Goal: Task Accomplishment & Management: Manage account settings

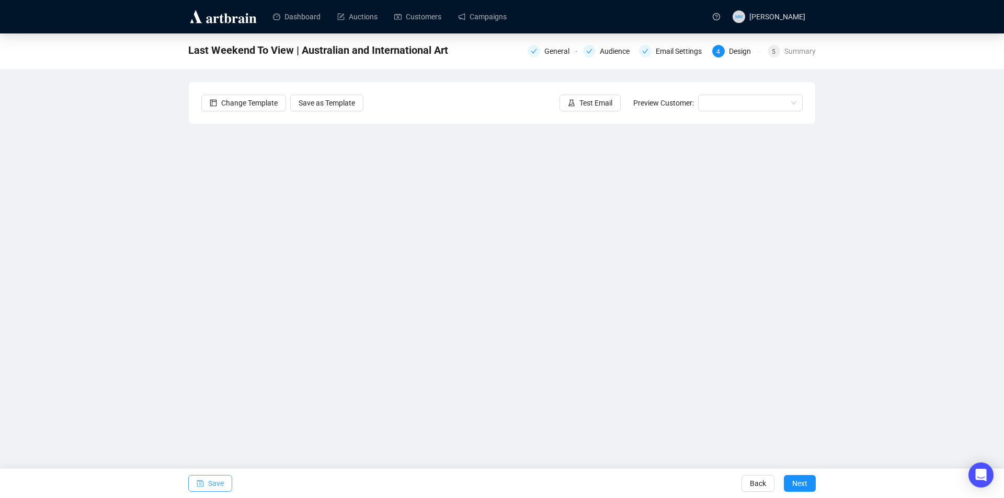
click at [211, 485] on span "Save" at bounding box center [216, 483] width 16 height 29
click at [210, 485] on span "Save" at bounding box center [216, 483] width 16 height 29
click at [212, 484] on span "Save" at bounding box center [216, 483] width 16 height 29
click at [218, 485] on span "Save" at bounding box center [216, 483] width 16 height 29
click at [208, 485] on button "Save" at bounding box center [210, 483] width 44 height 17
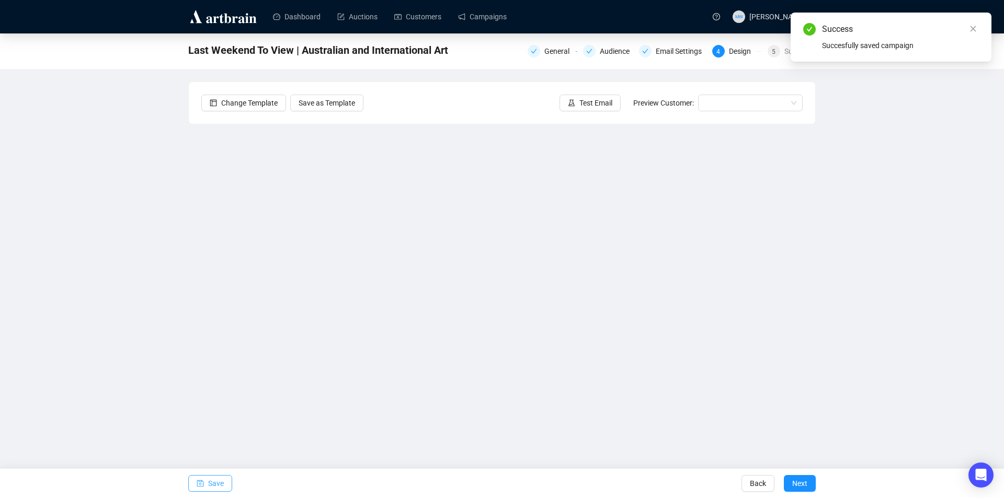
click at [218, 482] on span "Save" at bounding box center [216, 483] width 16 height 29
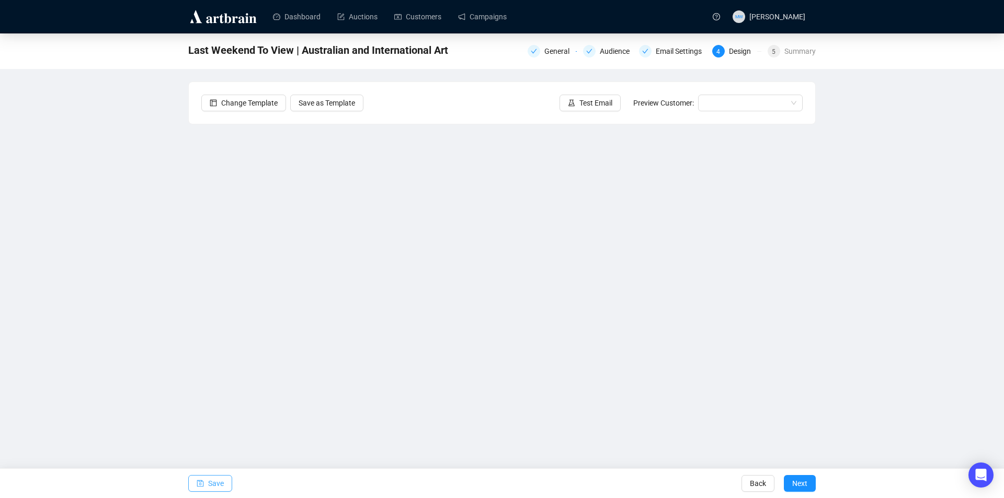
click at [209, 480] on span "Save" at bounding box center [216, 483] width 16 height 29
click at [205, 485] on button "Save" at bounding box center [210, 483] width 44 height 17
click at [213, 484] on span "Save" at bounding box center [216, 483] width 16 height 29
click at [220, 481] on span "Save" at bounding box center [216, 483] width 16 height 29
click at [221, 485] on span "Save" at bounding box center [216, 483] width 16 height 29
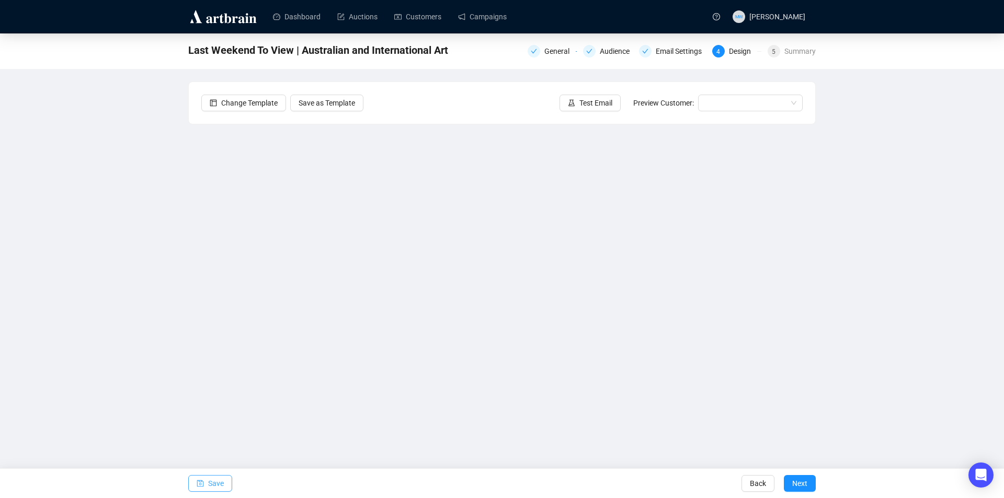
click at [210, 487] on span "Save" at bounding box center [216, 483] width 16 height 29
click at [208, 482] on span "Save" at bounding box center [216, 483] width 16 height 29
click at [203, 481] on icon "save" at bounding box center [200, 483] width 7 height 7
click at [204, 489] on button "Save" at bounding box center [210, 483] width 44 height 17
click at [222, 482] on span "Save" at bounding box center [216, 483] width 16 height 29
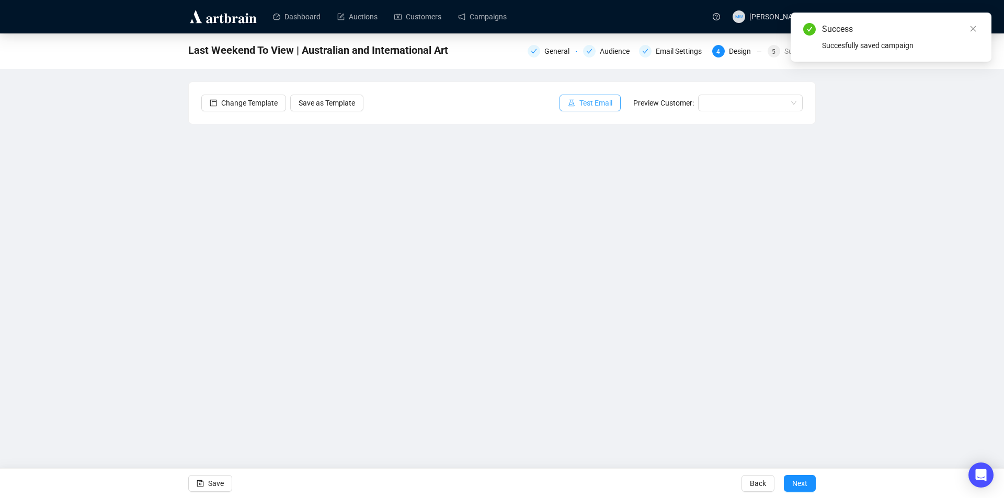
click at [579, 103] on button "Test Email" at bounding box center [589, 103] width 61 height 17
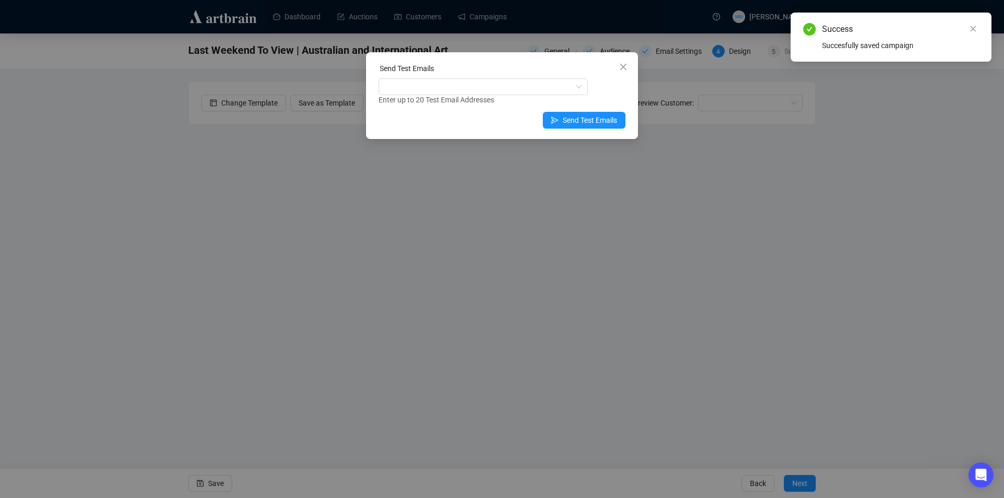
click at [477, 95] on div "Enter up to 20 Test Email Addresses" at bounding box center [501, 100] width 247 height 12
click at [416, 88] on div at bounding box center [478, 86] width 194 height 15
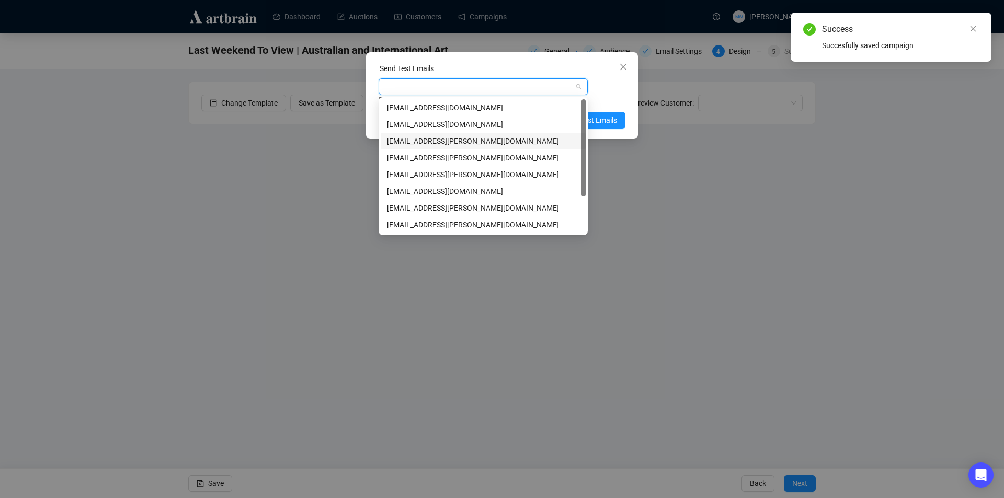
click at [416, 138] on div "[EMAIL_ADDRESS][PERSON_NAME][DOMAIN_NAME]" at bounding box center [483, 140] width 192 height 11
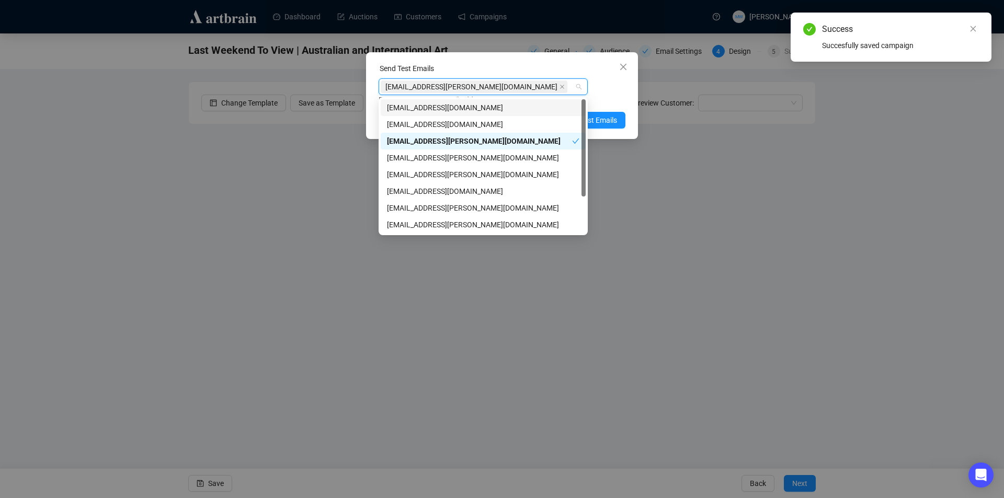
click at [609, 96] on div "Enter up to 20 Test Email Addresses" at bounding box center [501, 100] width 247 height 12
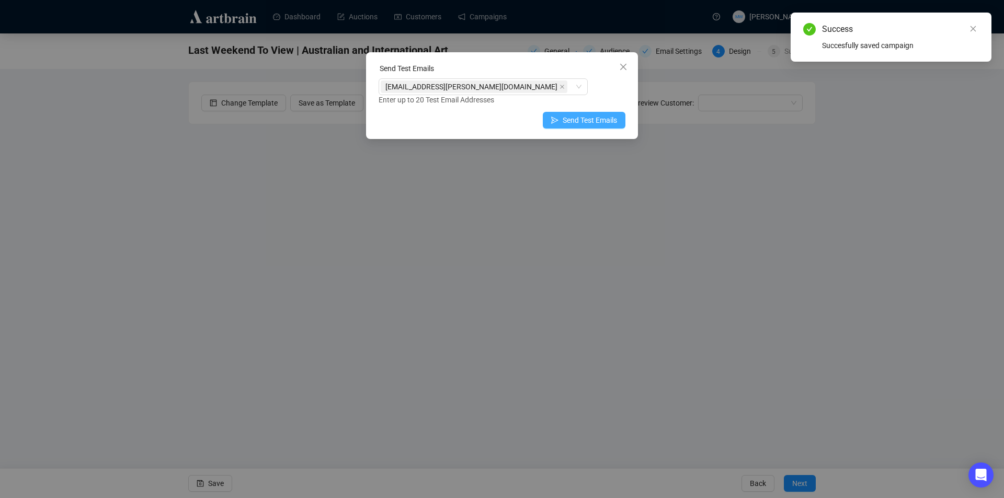
click at [601, 116] on span "Send Test Emails" at bounding box center [589, 119] width 54 height 11
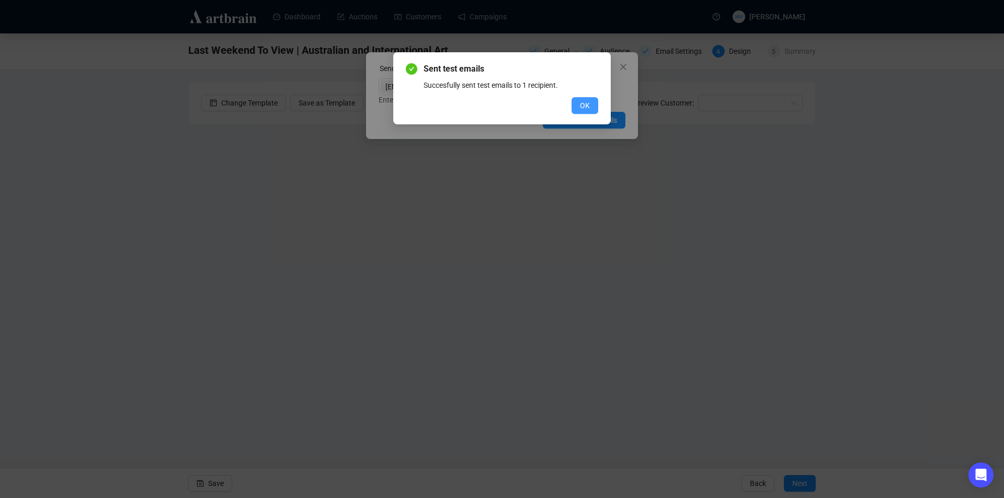
click at [588, 103] on span "OK" at bounding box center [585, 105] width 10 height 11
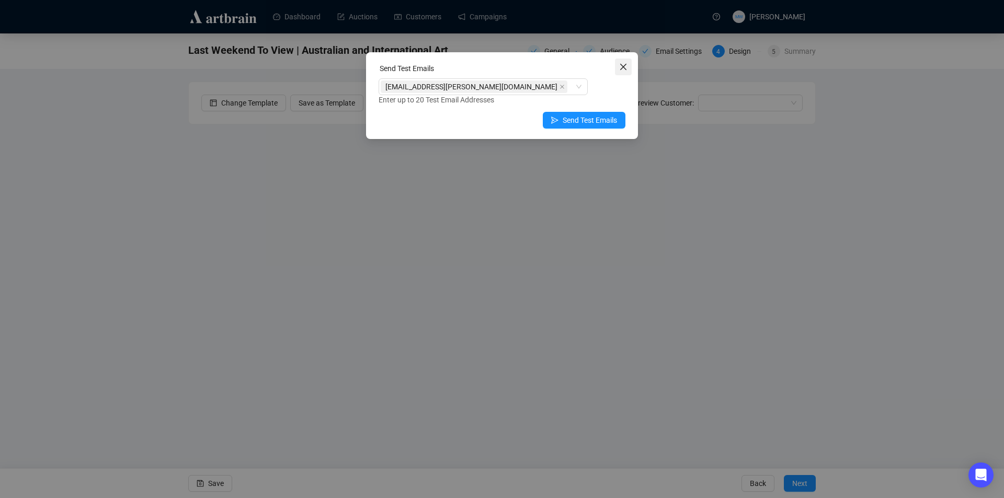
click at [620, 66] on icon "close" at bounding box center [623, 67] width 8 height 8
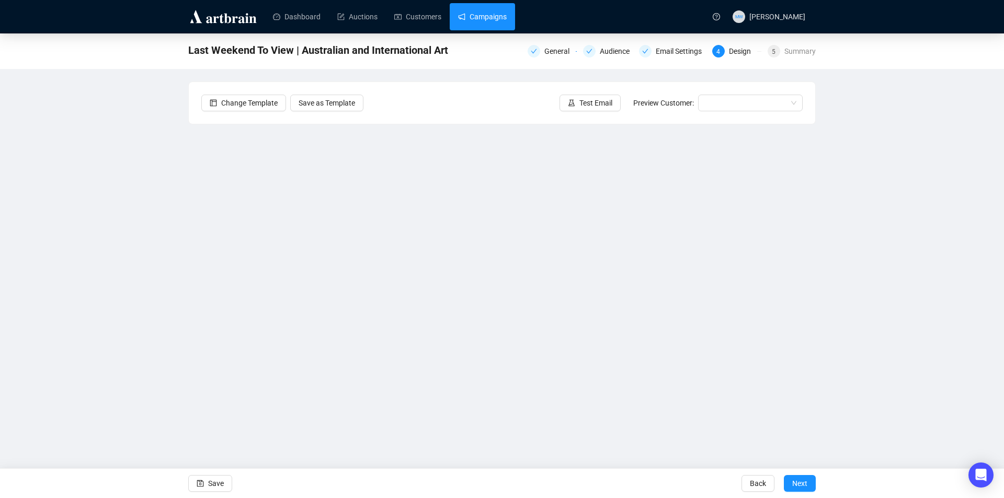
click at [486, 18] on link "Campaigns" at bounding box center [482, 16] width 49 height 27
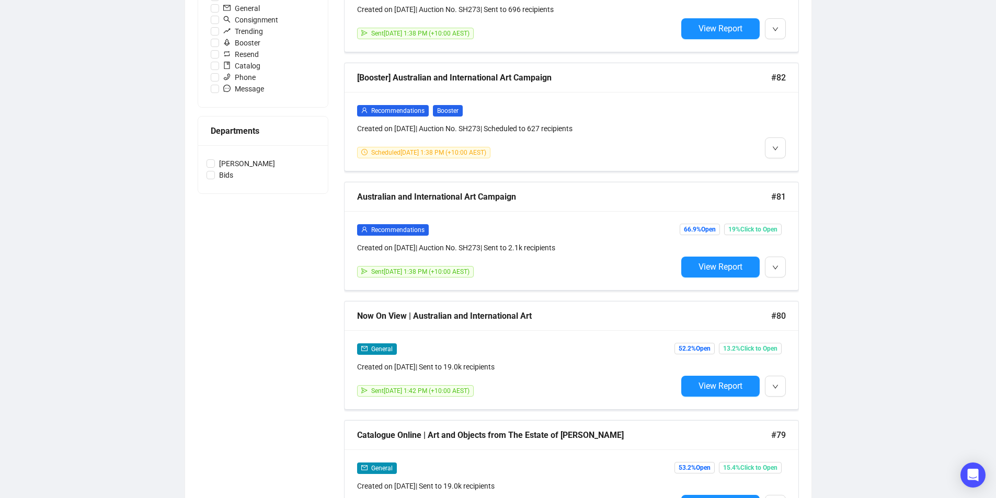
scroll to position [470, 0]
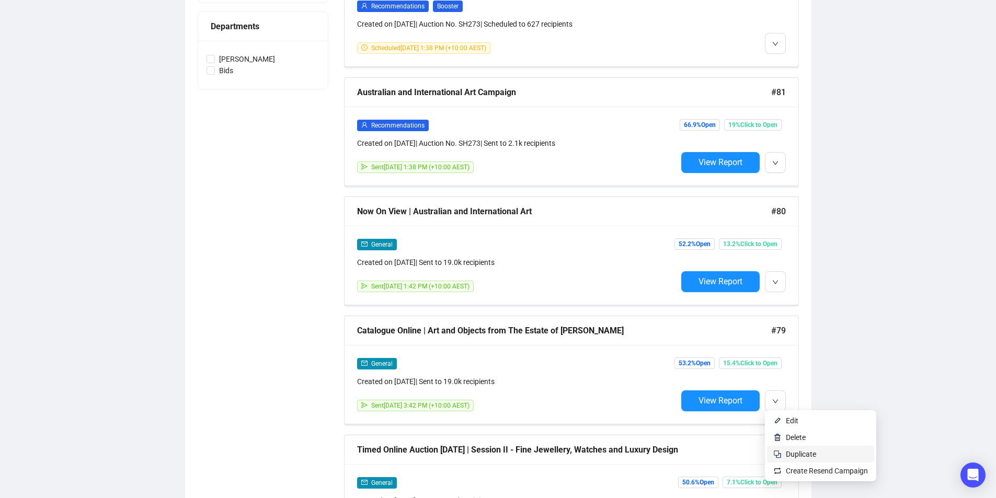
click at [789, 452] on span "Duplicate" at bounding box center [801, 454] width 30 height 8
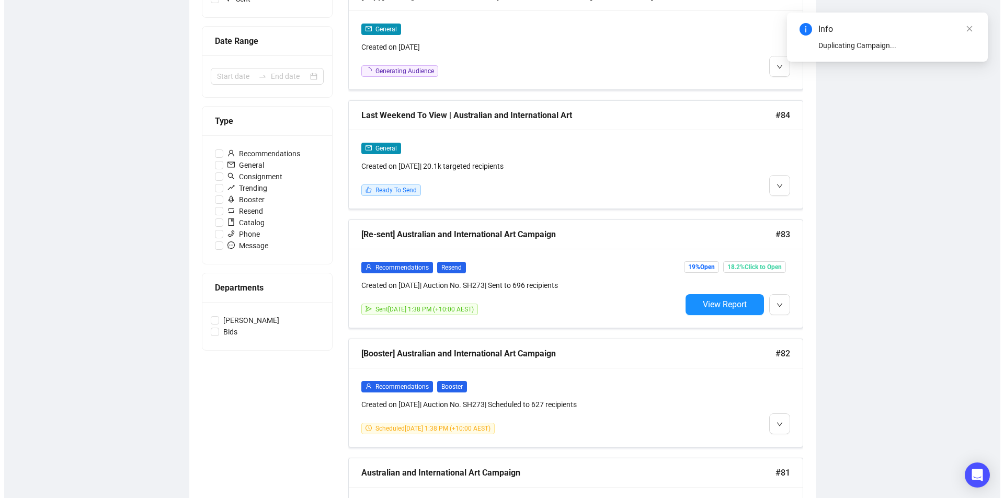
scroll to position [0, 0]
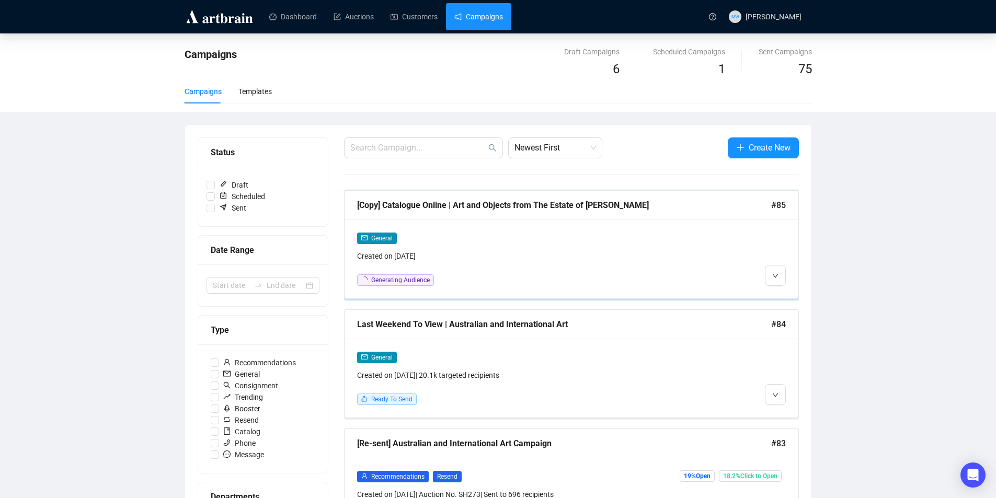
click at [663, 210] on div "[Copy] Catalogue Online | Art and Objects from The Estate of [PERSON_NAME]" at bounding box center [564, 205] width 414 height 13
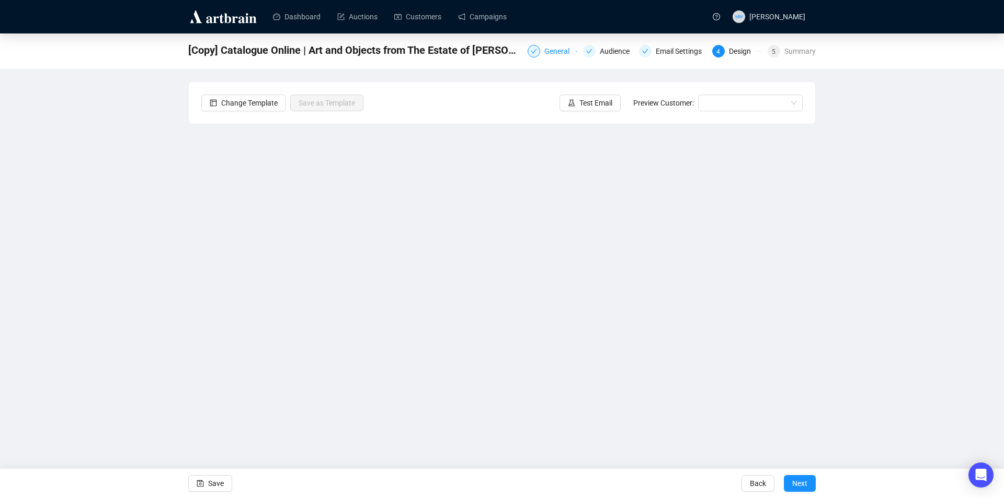
click at [546, 51] on div "General" at bounding box center [559, 51] width 31 height 13
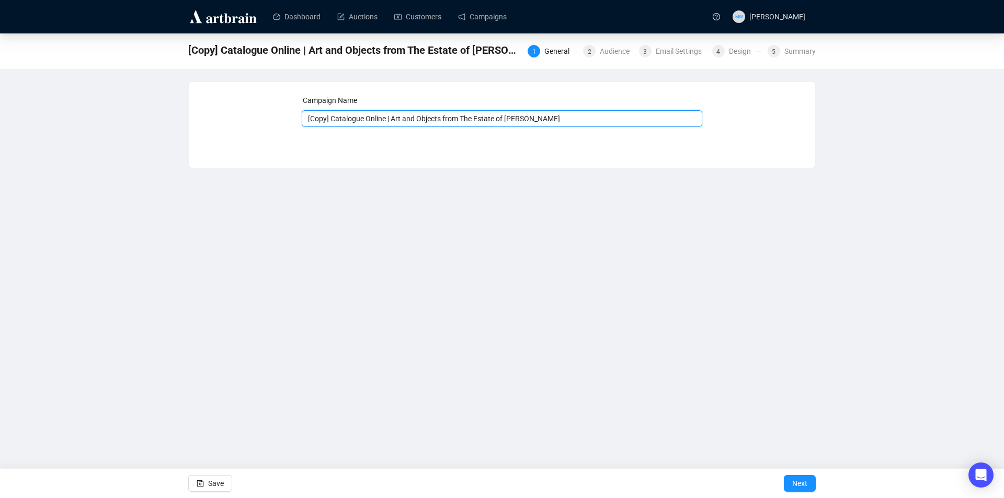
drag, startPoint x: 385, startPoint y: 119, endPoint x: 304, endPoint y: 131, distance: 81.9
click at [304, 131] on div "Campaign Name [Copy] Catalogue Online | Art and Objects from The Estate of [PER…" at bounding box center [502, 117] width 401 height 45
type input "Now On View | Art and Objects from The Estate of [PERSON_NAME]"
click at [223, 488] on span "Save" at bounding box center [216, 483] width 16 height 29
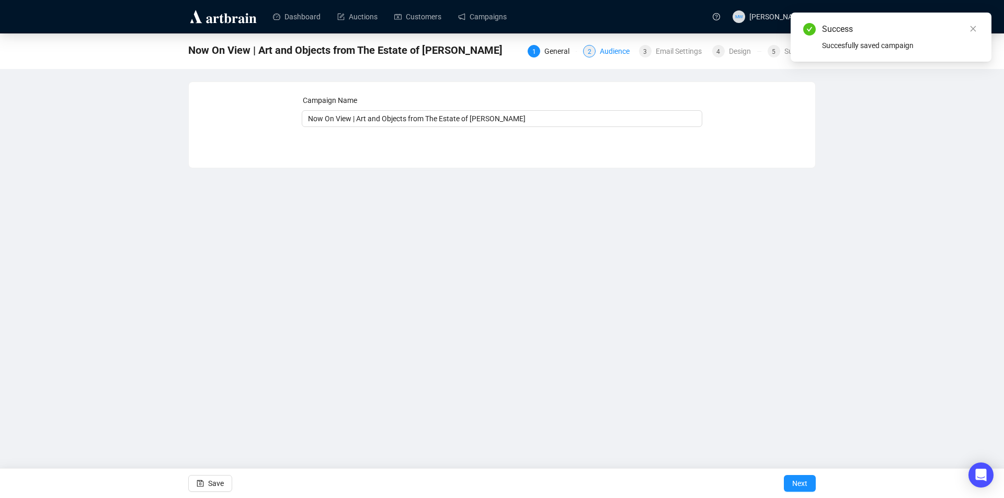
click at [614, 53] on div "Audience" at bounding box center [618, 51] width 36 height 13
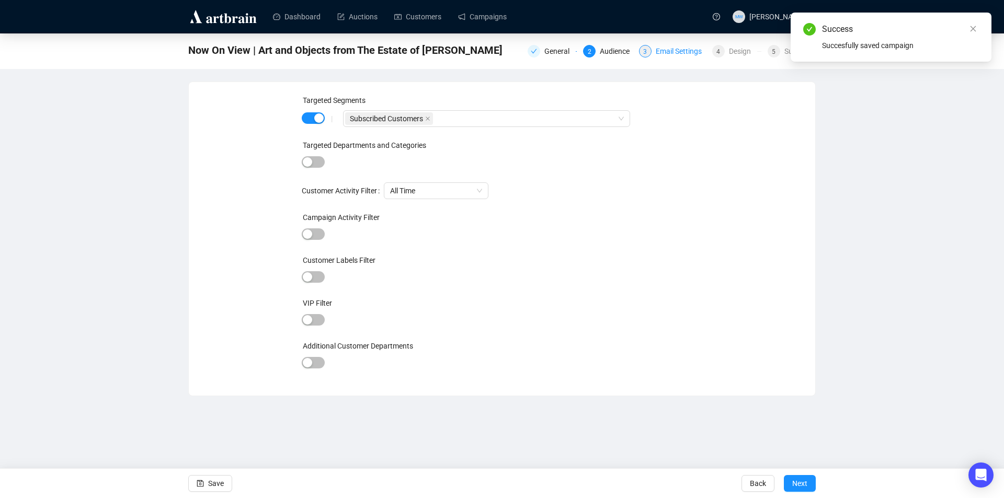
click at [677, 49] on div "Email Settings" at bounding box center [681, 51] width 52 height 13
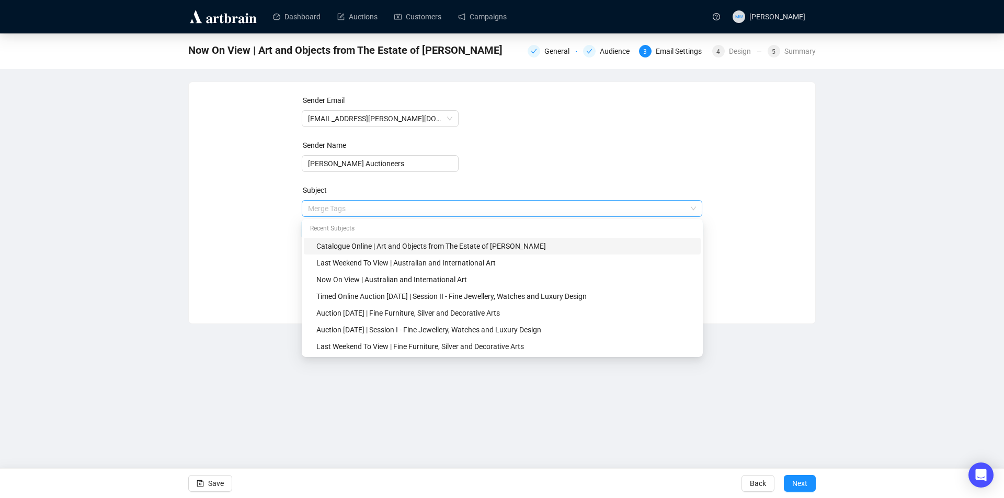
drag, startPoint x: 363, startPoint y: 208, endPoint x: 337, endPoint y: 206, distance: 26.7
click at [337, 206] on span "Merge Tags Catalogue Online | Art and Objects from The Estate of [PERSON_NAME]" at bounding box center [502, 218] width 401 height 29
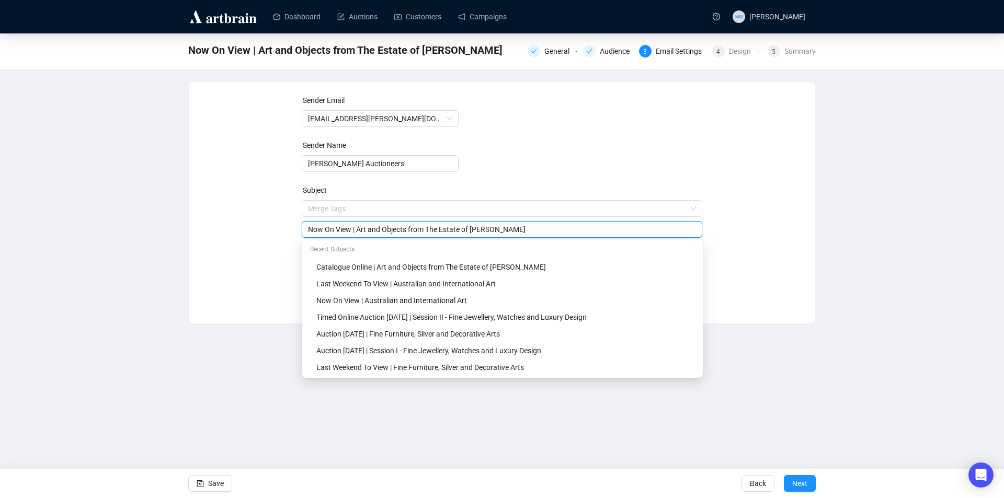
type input "Now On View | Art and Objects from The Estate of [PERSON_NAME]"
click at [228, 287] on div "Sender Email [EMAIL_ADDRESS][PERSON_NAME][DOMAIN_NAME] Sender Name [PERSON_NAME…" at bounding box center [501, 195] width 601 height 201
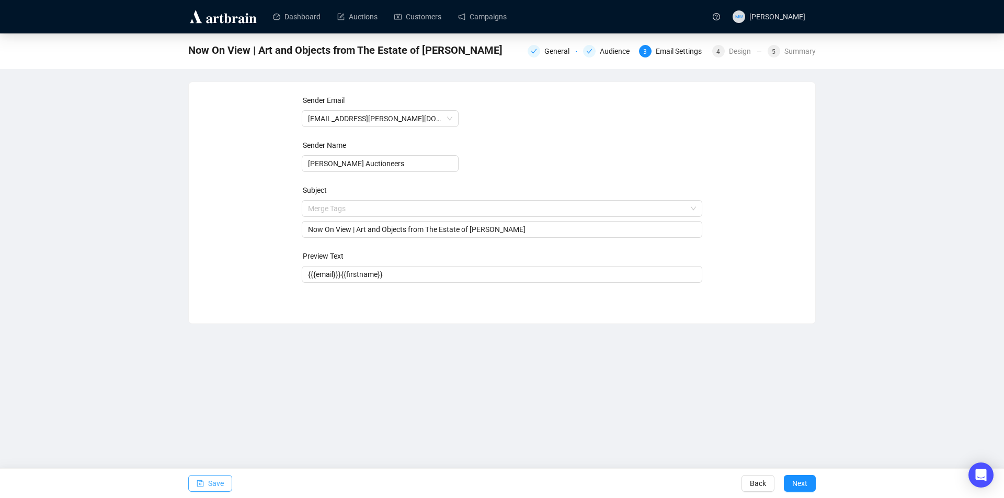
click at [213, 483] on span "Save" at bounding box center [216, 483] width 16 height 29
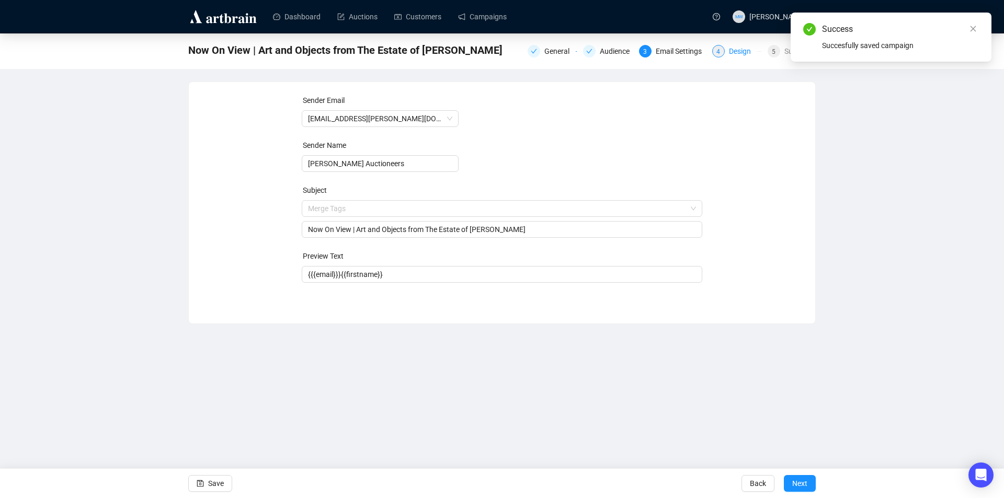
click at [739, 55] on div "Design" at bounding box center [743, 51] width 28 height 13
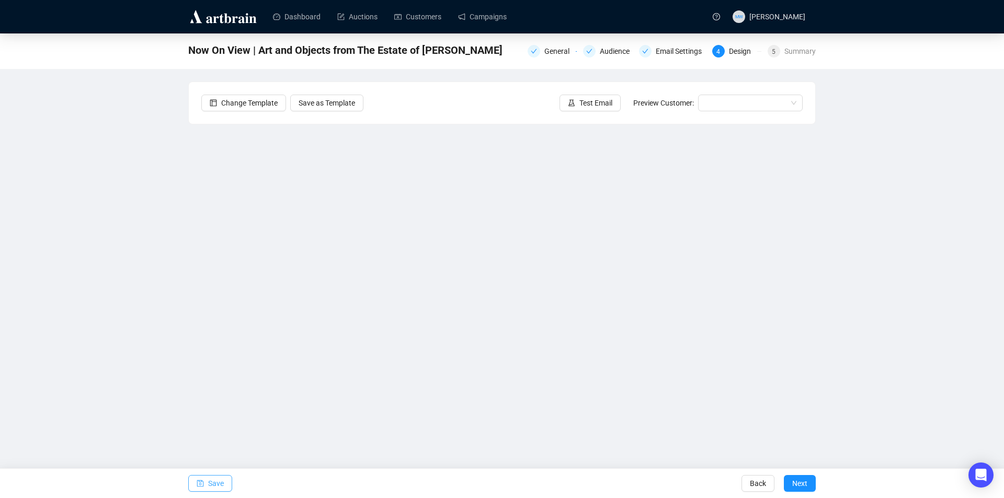
click at [206, 486] on button "Save" at bounding box center [210, 483] width 44 height 17
click at [212, 486] on span "Save" at bounding box center [216, 483] width 16 height 29
click at [208, 486] on button "Save" at bounding box center [210, 483] width 44 height 17
click at [212, 485] on span "Save" at bounding box center [216, 483] width 16 height 29
click at [215, 480] on span "Save" at bounding box center [216, 483] width 16 height 29
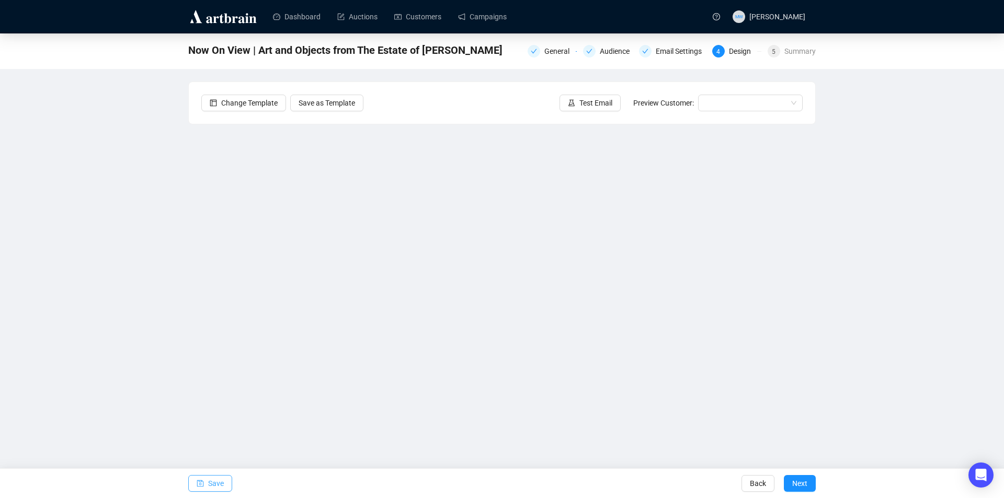
click at [209, 480] on span "Save" at bounding box center [216, 483] width 16 height 29
click at [221, 481] on span "Save" at bounding box center [216, 483] width 16 height 29
click at [209, 481] on span "Save" at bounding box center [216, 483] width 16 height 29
click at [215, 486] on span "Save" at bounding box center [216, 483] width 16 height 29
click at [205, 484] on button "Save" at bounding box center [210, 483] width 44 height 17
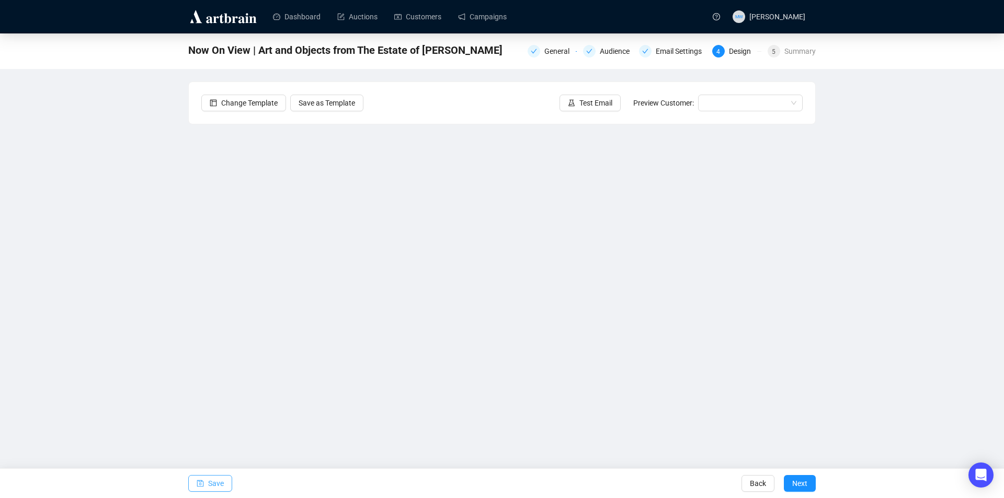
click at [218, 480] on span "Save" at bounding box center [216, 483] width 16 height 29
click at [215, 481] on span "Save" at bounding box center [216, 483] width 16 height 29
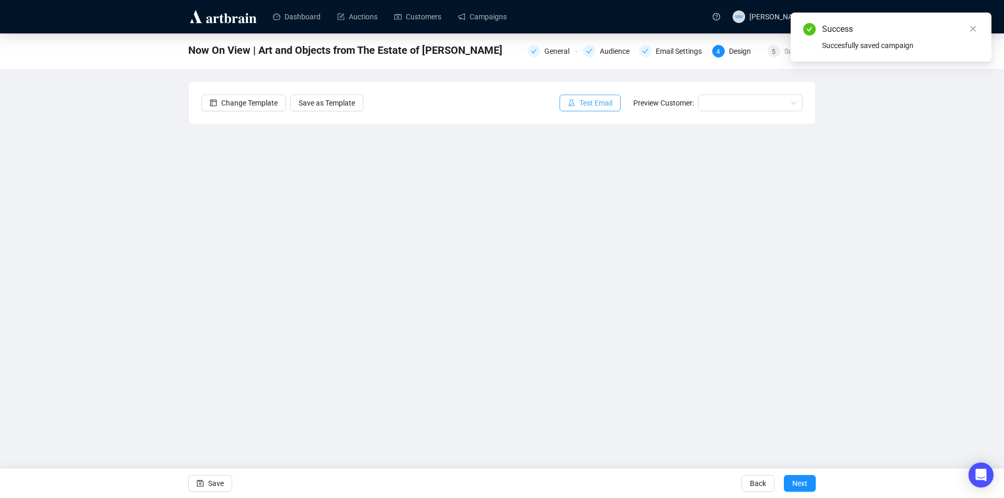
click at [594, 106] on span "Test Email" at bounding box center [595, 102] width 33 height 11
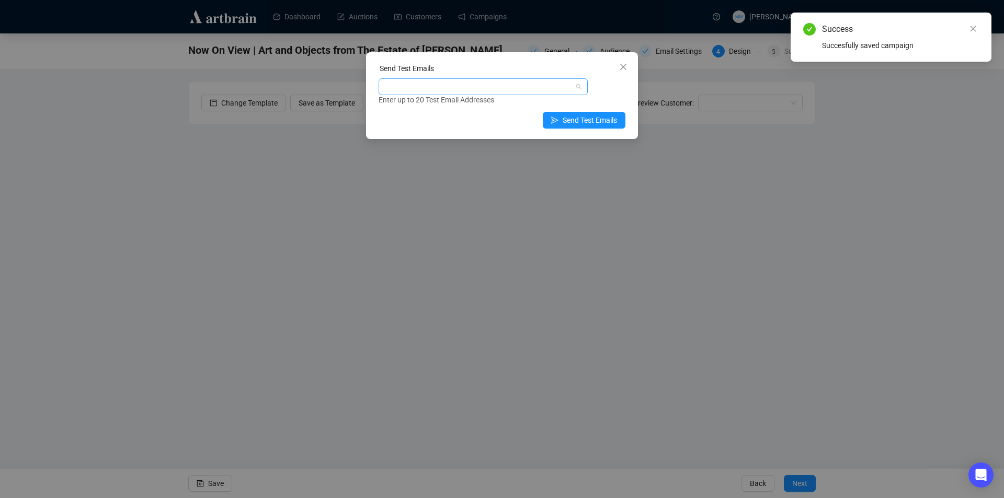
drag, startPoint x: 468, startPoint y: 85, endPoint x: 443, endPoint y: 94, distance: 27.1
click at [468, 85] on div at bounding box center [478, 86] width 194 height 15
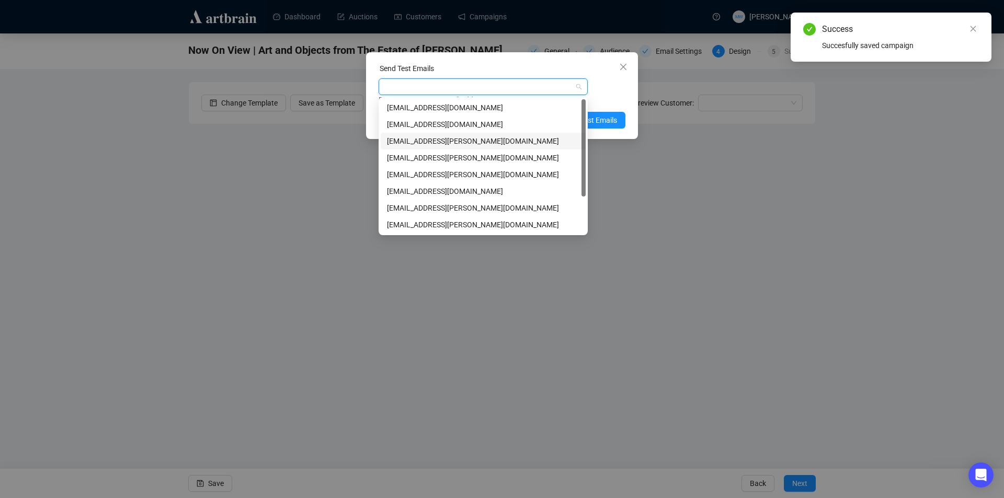
click at [411, 143] on div "[EMAIL_ADDRESS][PERSON_NAME][DOMAIN_NAME]" at bounding box center [483, 140] width 192 height 11
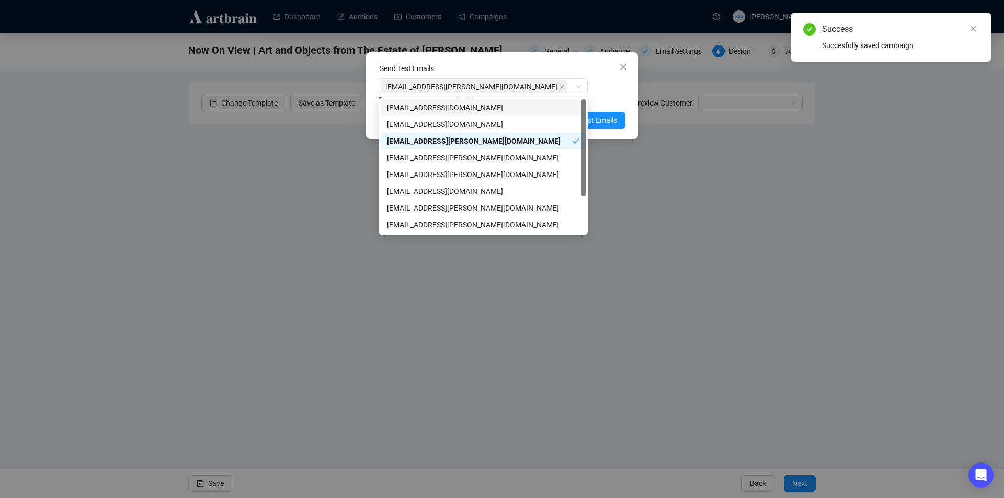
click at [600, 97] on div "Enter up to 20 Test Email Addresses" at bounding box center [501, 100] width 247 height 12
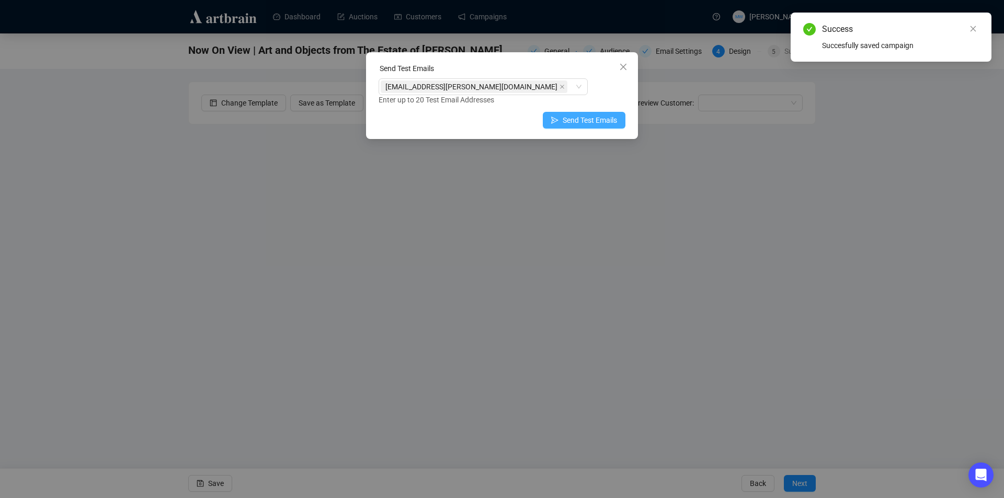
click at [598, 120] on span "Send Test Emails" at bounding box center [589, 119] width 54 height 11
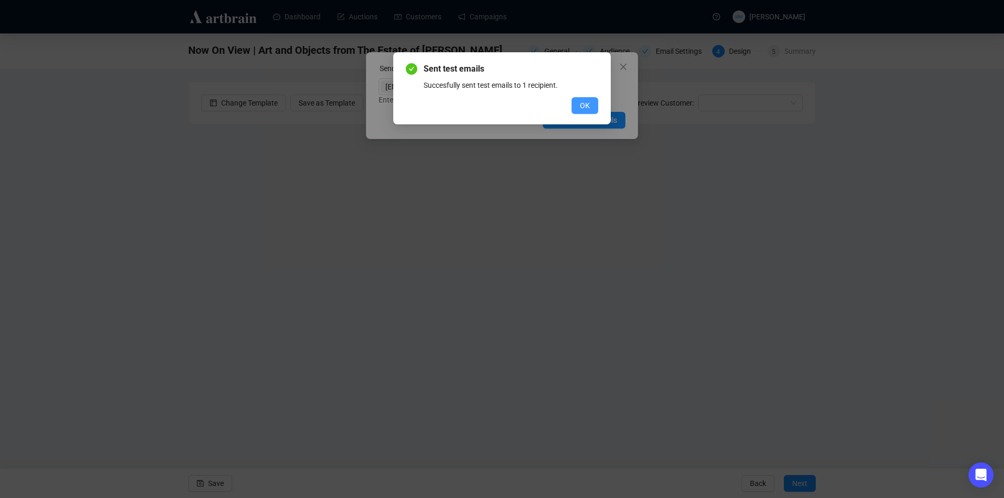
click at [593, 101] on button "OK" at bounding box center [584, 105] width 27 height 17
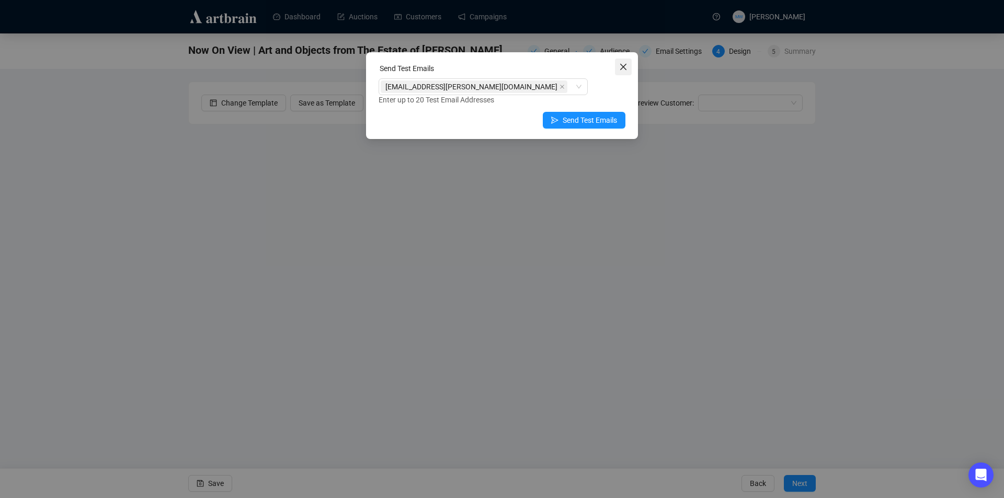
click at [630, 68] on span "Close" at bounding box center [623, 67] width 17 height 8
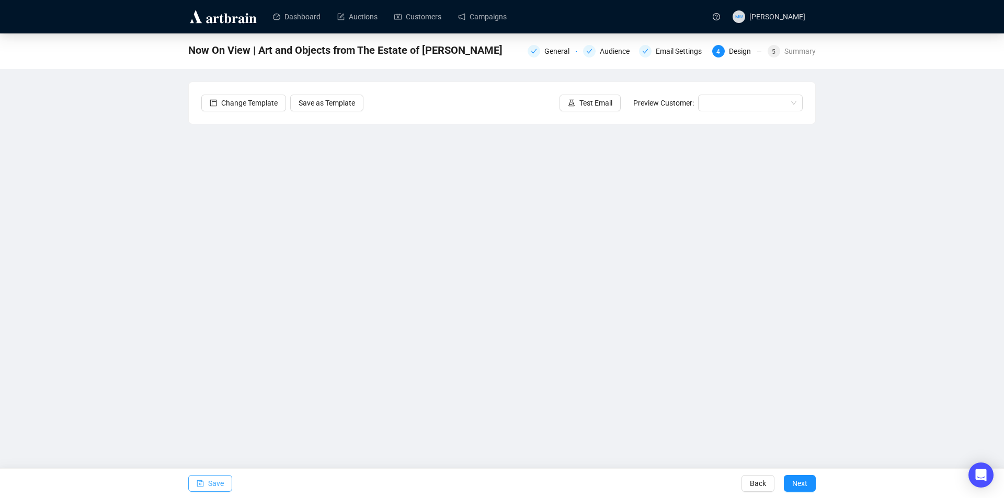
click at [204, 482] on button "Save" at bounding box center [210, 483] width 44 height 17
click at [214, 489] on span "Save" at bounding box center [216, 483] width 16 height 29
click at [227, 478] on button "Save" at bounding box center [210, 483] width 44 height 17
click at [225, 484] on button "Save" at bounding box center [210, 483] width 44 height 17
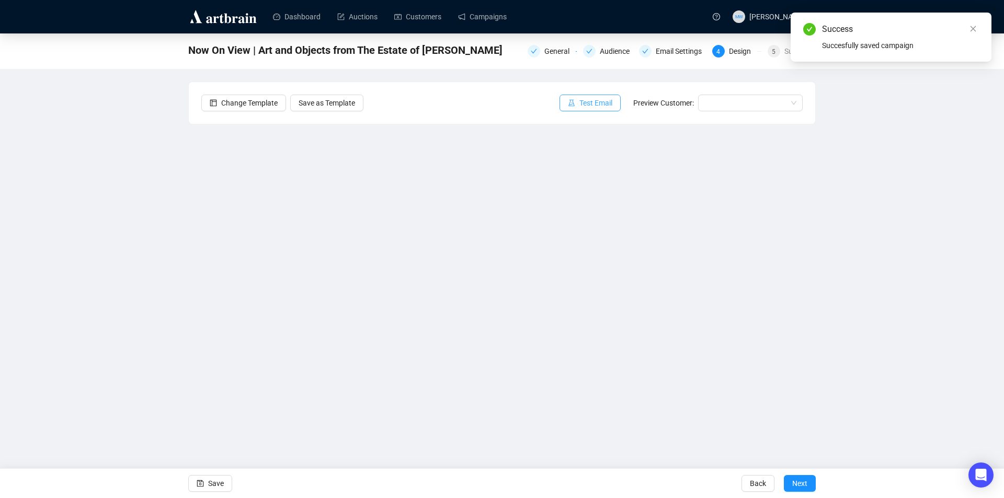
click at [602, 103] on span "Test Email" at bounding box center [595, 102] width 33 height 11
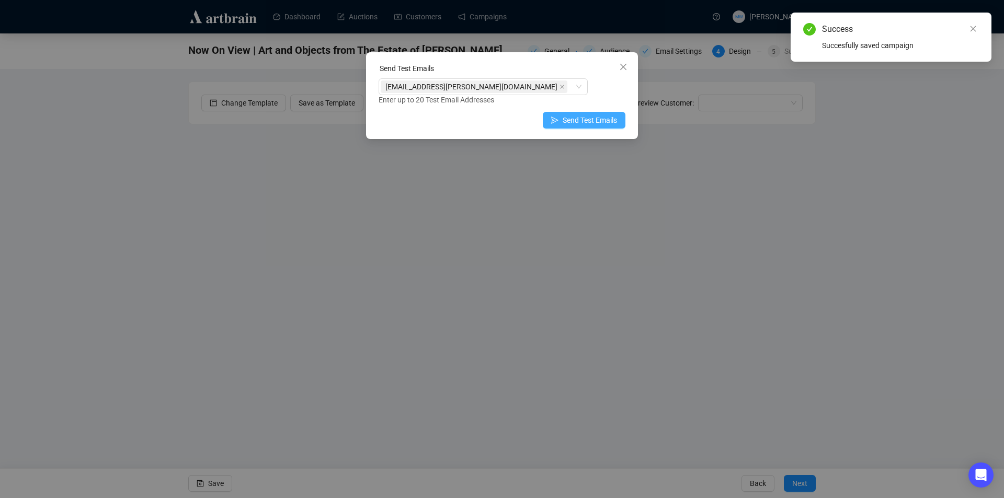
click at [567, 118] on span "Send Test Emails" at bounding box center [589, 119] width 54 height 11
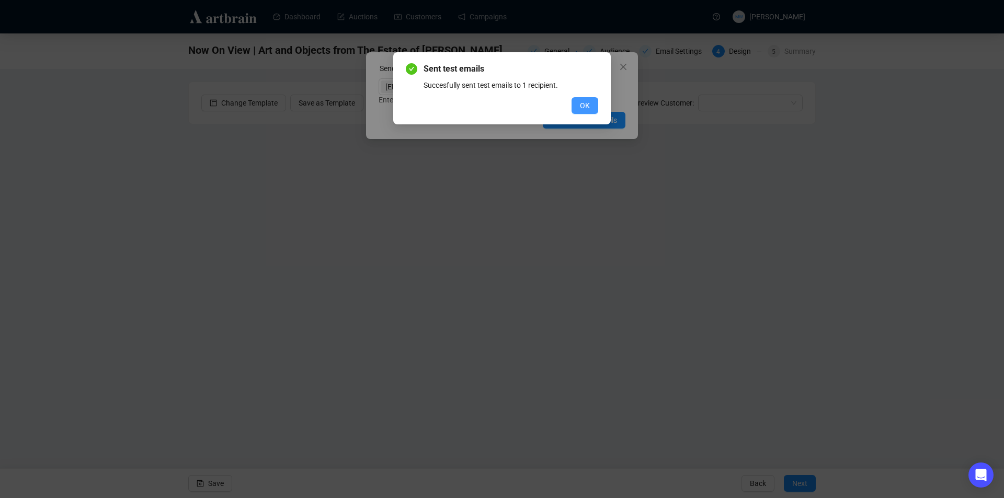
click at [586, 105] on span "OK" at bounding box center [585, 105] width 10 height 11
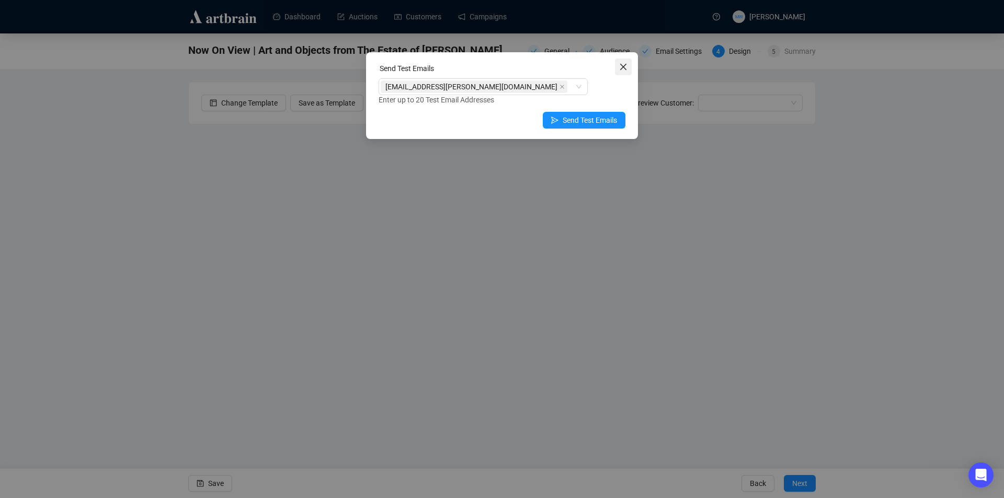
click at [626, 64] on icon "close" at bounding box center [623, 67] width 6 height 6
